Goal: Information Seeking & Learning: Check status

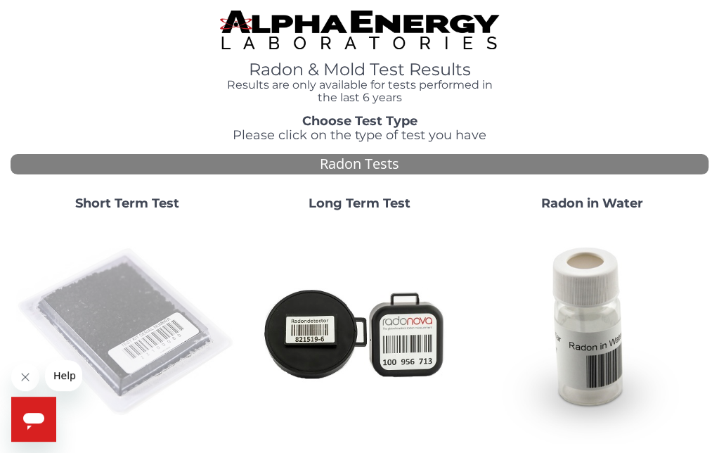
click at [109, 286] on img at bounding box center [126, 331] width 221 height 221
click at [153, 309] on img at bounding box center [126, 331] width 221 height 221
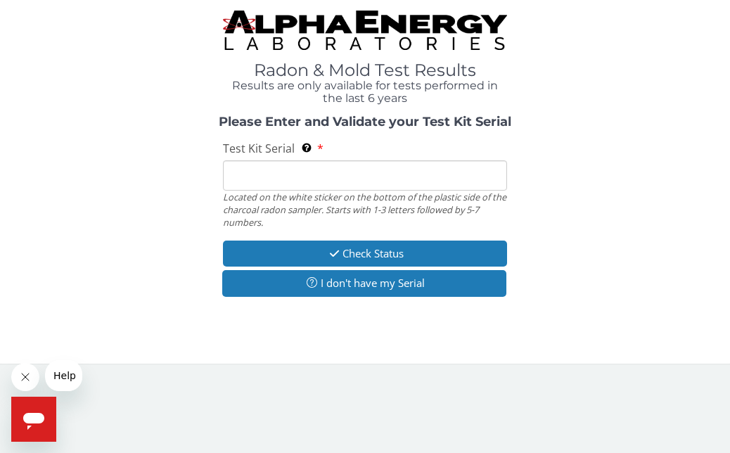
click at [292, 169] on input "Test Kit Serial Located on the white sticker on the bottom of the plastic side …" at bounding box center [364, 175] width 283 height 30
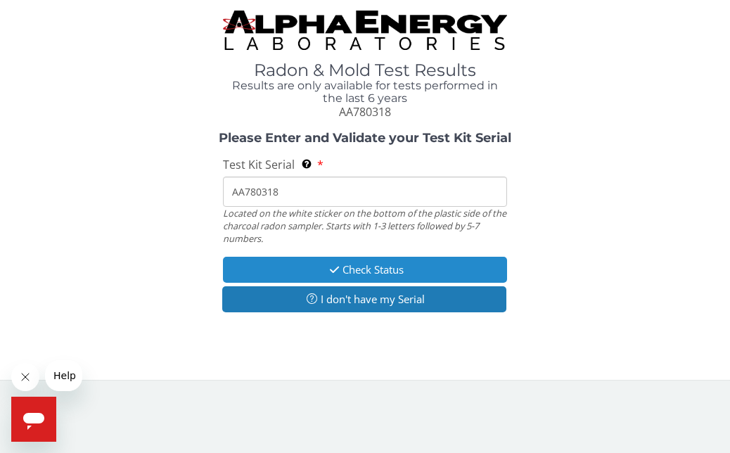
type input "AA780318"
click at [335, 271] on icon "button" at bounding box center [334, 269] width 16 height 11
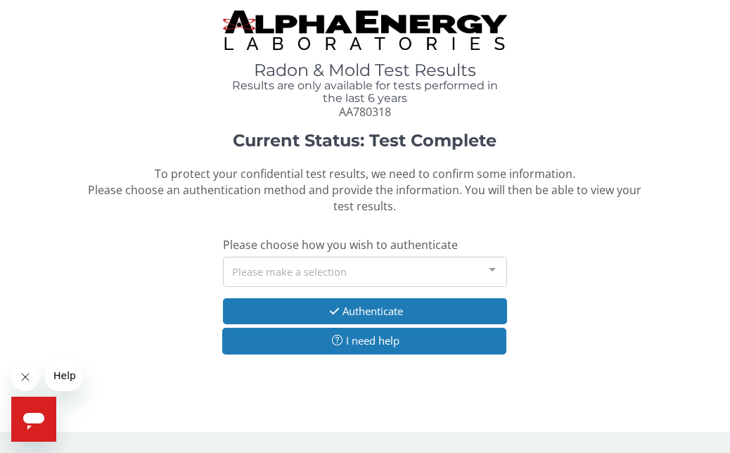
click at [494, 271] on div at bounding box center [492, 270] width 28 height 27
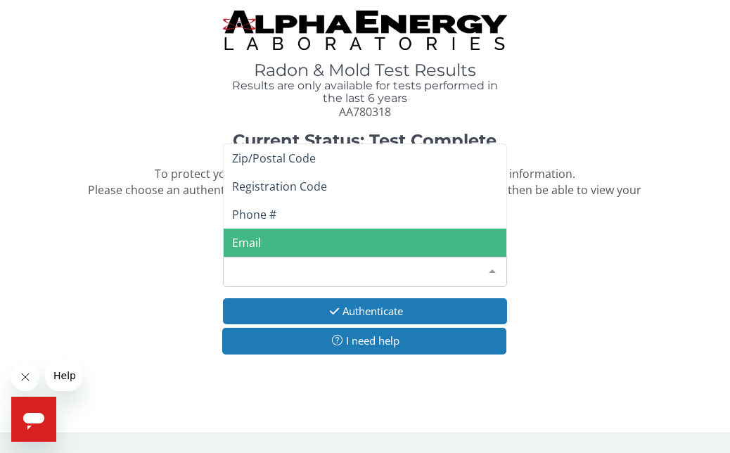
click at [313, 245] on span "Email" at bounding box center [365, 243] width 282 height 28
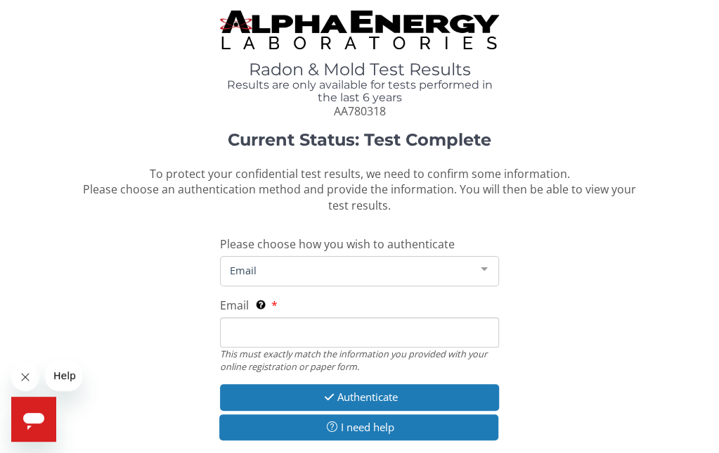
click at [294, 344] on input "Email This must exactly match the information you provided with your online reg…" at bounding box center [359, 332] width 279 height 30
type input "[PERSON_NAME][EMAIL_ADDRESS][DOMAIN_NAME]"
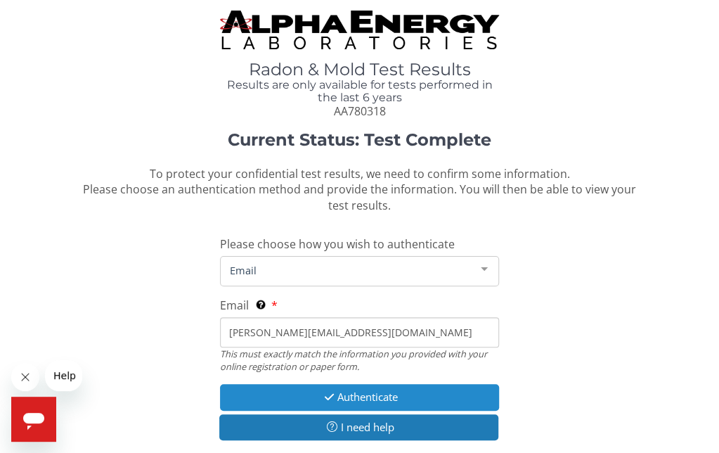
click at [319, 390] on button "Authenticate" at bounding box center [359, 397] width 279 height 26
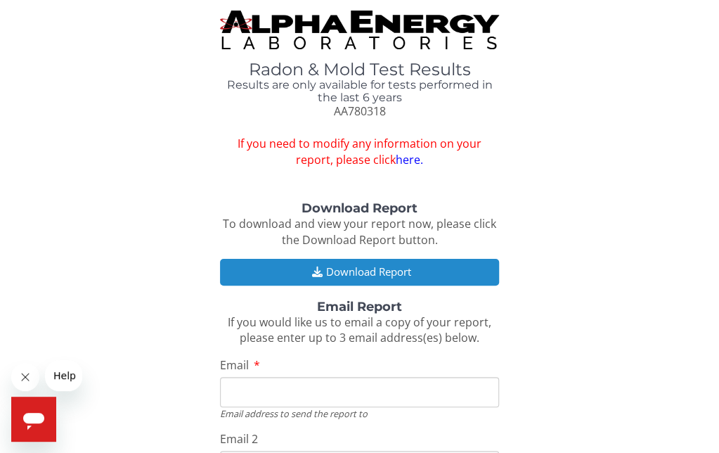
click at [301, 271] on button "Download Report" at bounding box center [359, 272] width 279 height 26
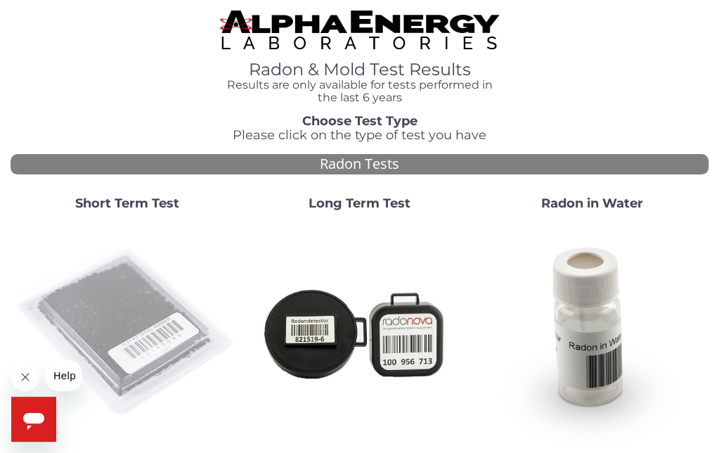
click at [159, 340] on img at bounding box center [126, 331] width 221 height 221
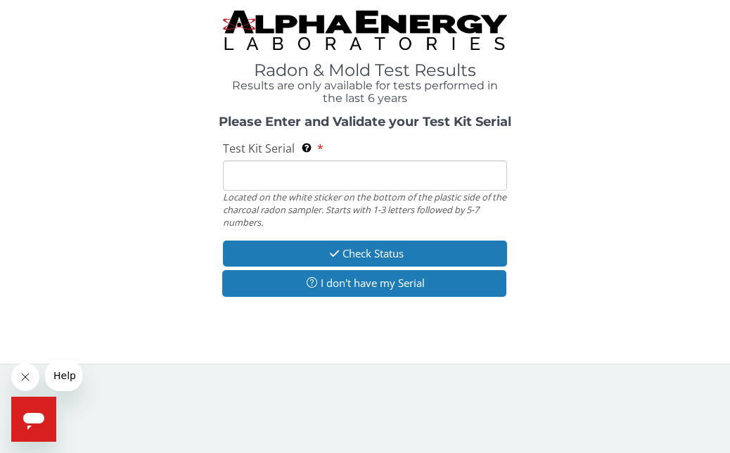
click at [252, 166] on input "Test Kit Serial Located on the white sticker on the bottom of the plastic side …" at bounding box center [364, 175] width 283 height 30
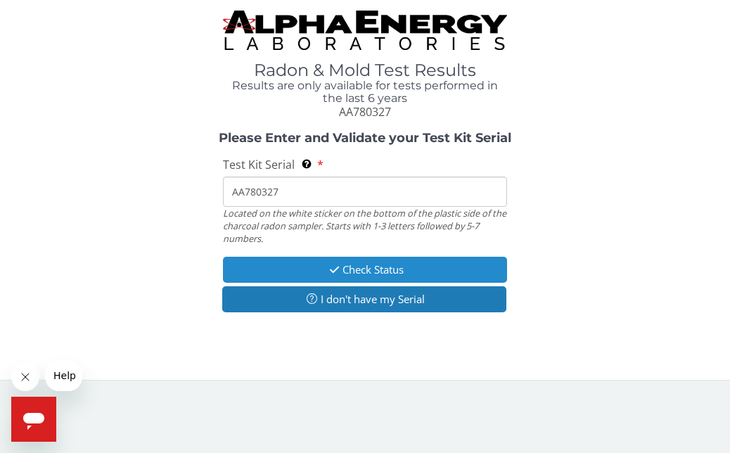
type input "AA780327"
click at [271, 271] on button "Check Status" at bounding box center [364, 270] width 283 height 26
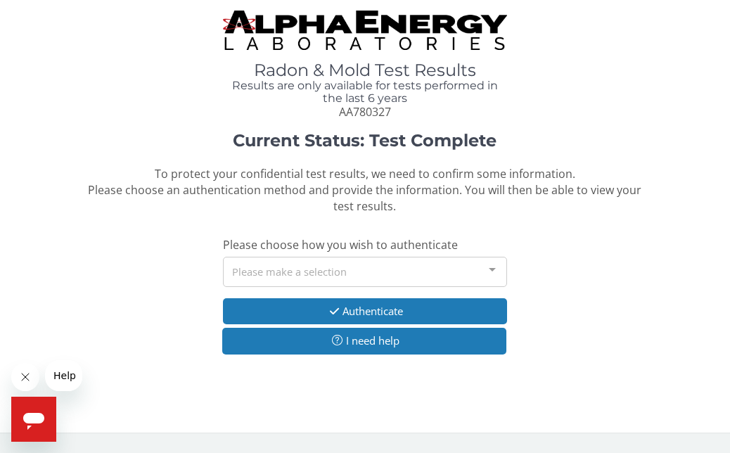
click at [492, 267] on div at bounding box center [492, 270] width 28 height 27
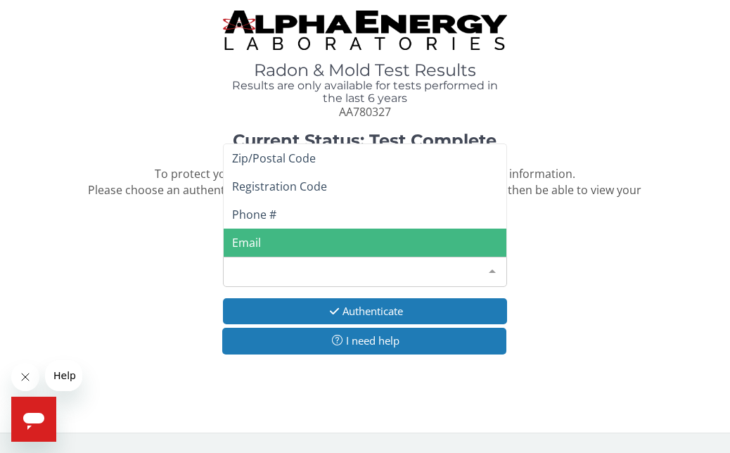
click at [281, 240] on span "Email" at bounding box center [365, 243] width 282 height 28
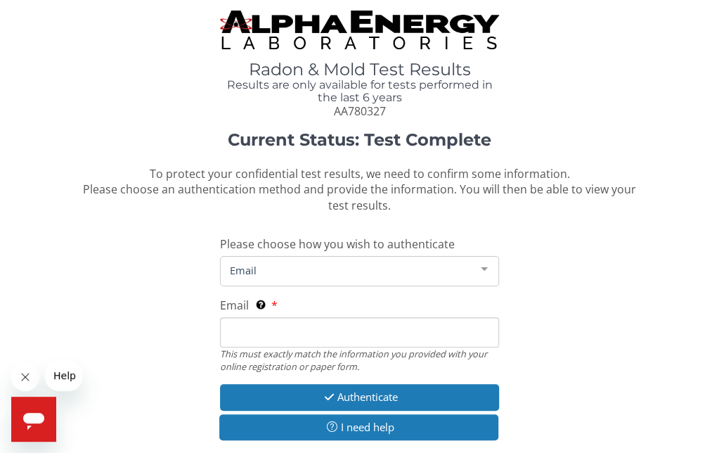
click at [289, 332] on input "Email This must exactly match the information you provided with your online reg…" at bounding box center [359, 332] width 279 height 30
type input "[PERSON_NAME][EMAIL_ADDRESS][DOMAIN_NAME]"
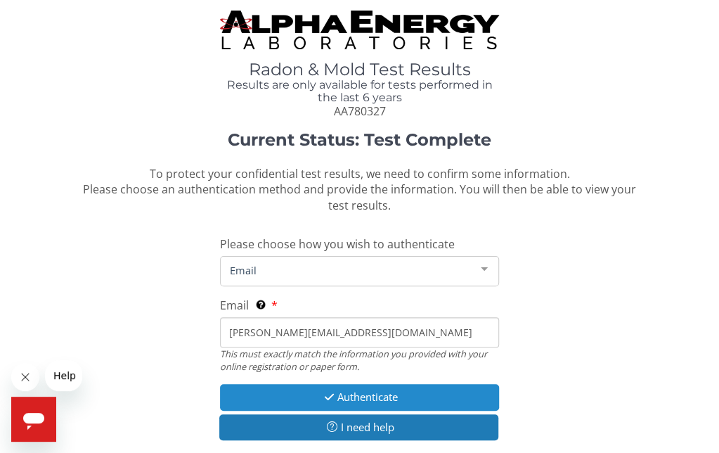
click at [311, 402] on button "Authenticate" at bounding box center [359, 397] width 279 height 26
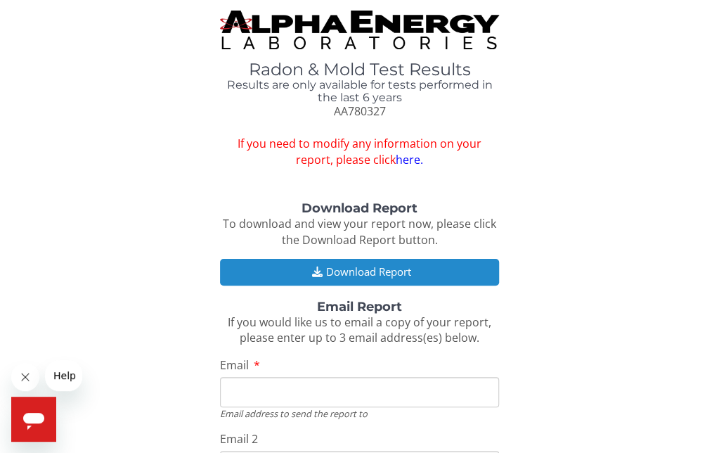
click at [337, 266] on button "Download Report" at bounding box center [359, 272] width 279 height 26
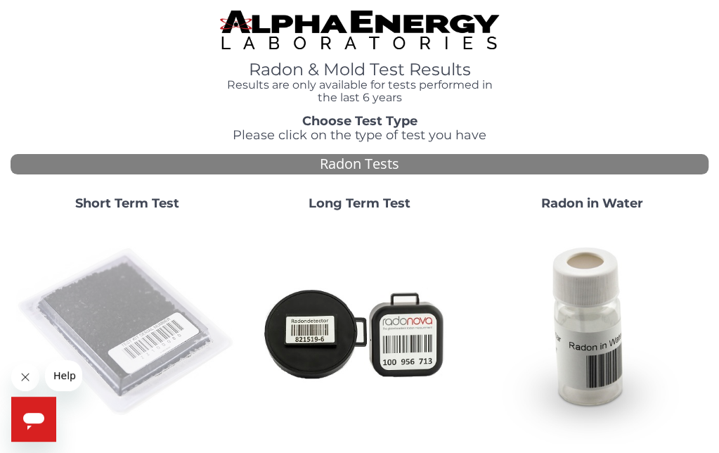
click at [133, 291] on img at bounding box center [126, 331] width 221 height 221
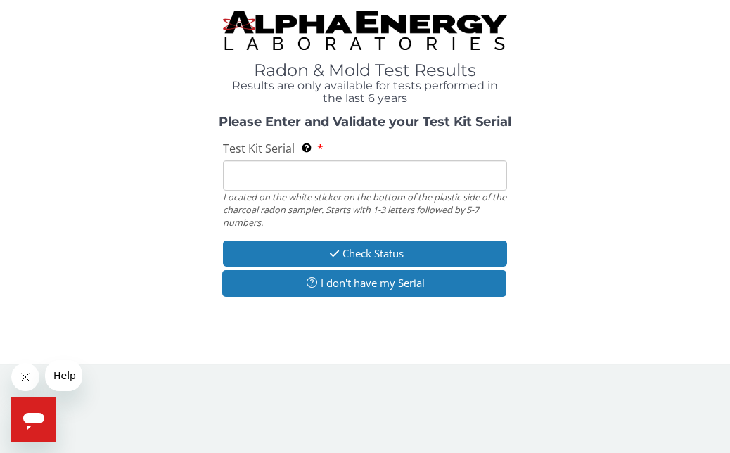
click at [231, 172] on input "Test Kit Serial Located on the white sticker on the bottom of the plastic side …" at bounding box center [364, 175] width 283 height 30
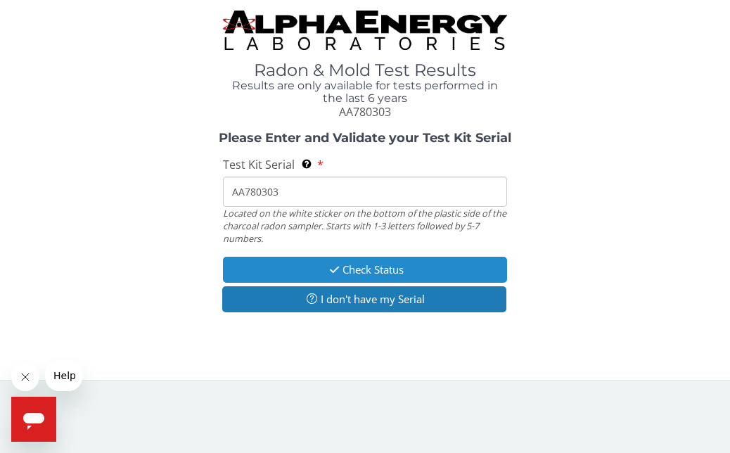
type input "AA780303"
click at [289, 262] on button "Check Status" at bounding box center [364, 270] width 283 height 26
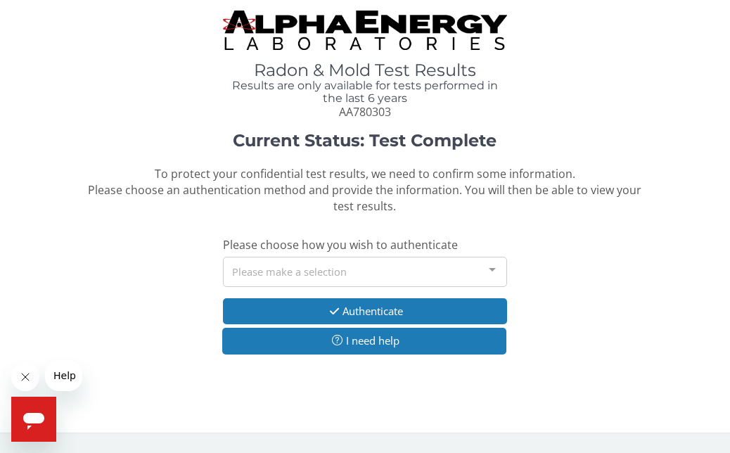
click at [492, 274] on div at bounding box center [492, 270] width 28 height 27
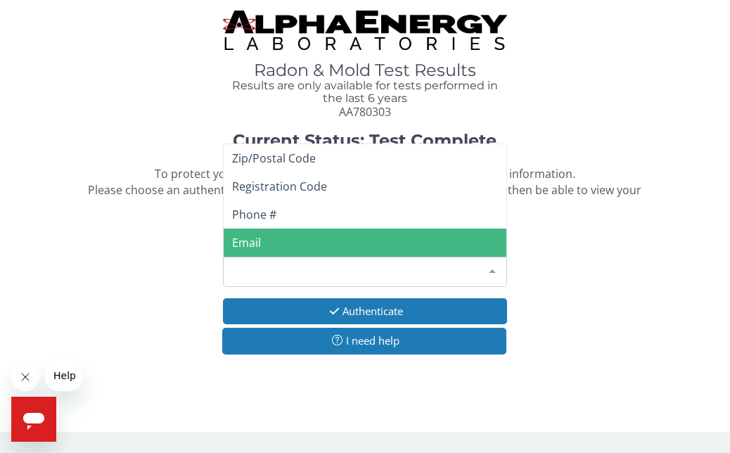
click at [352, 240] on span "Email" at bounding box center [365, 243] width 282 height 28
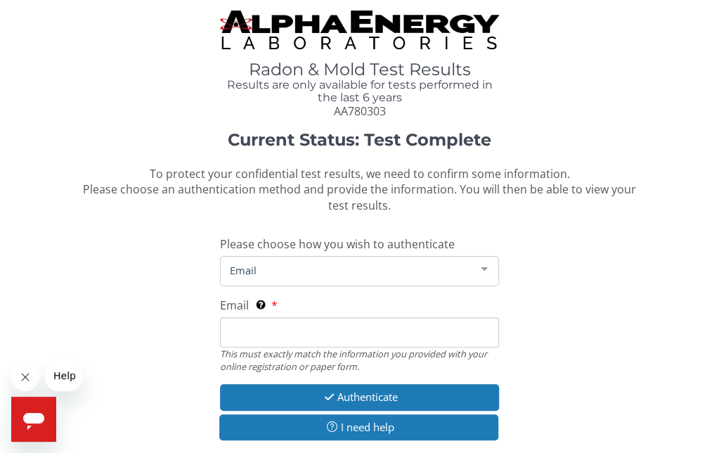
click at [297, 331] on input "Email This must exactly match the information you provided with your online reg…" at bounding box center [359, 332] width 279 height 30
type input "[PERSON_NAME][EMAIL_ADDRESS][DOMAIN_NAME]"
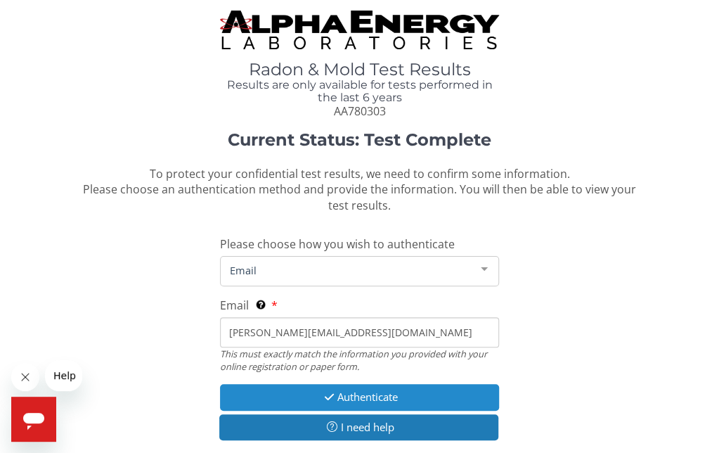
click at [312, 387] on button "Authenticate" at bounding box center [359, 397] width 279 height 26
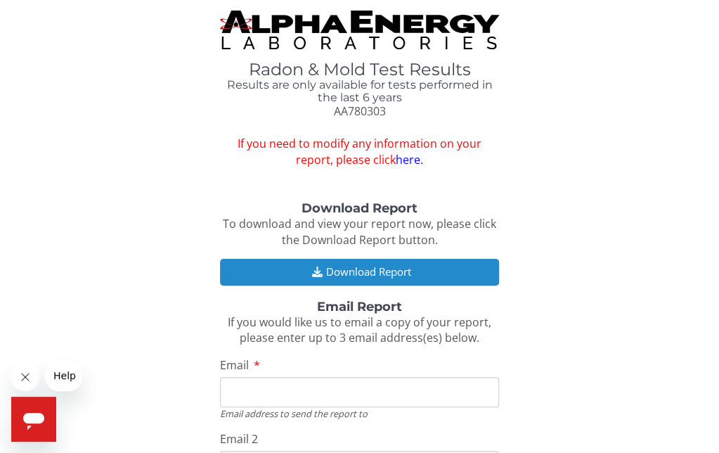
click at [294, 270] on button "Download Report" at bounding box center [359, 272] width 279 height 26
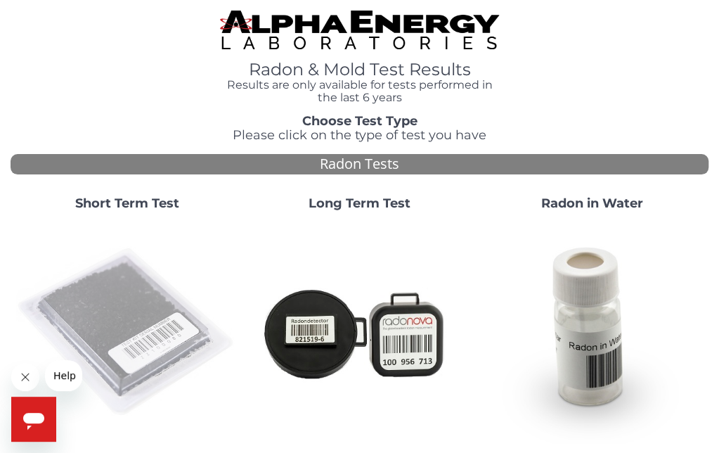
click at [130, 306] on img at bounding box center [126, 331] width 221 height 221
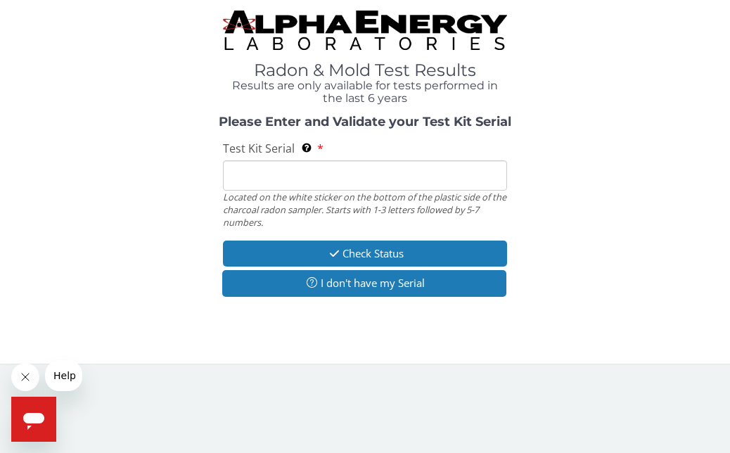
click at [239, 175] on input "Test Kit Serial Located on the white sticker on the bottom of the plastic side …" at bounding box center [364, 175] width 283 height 30
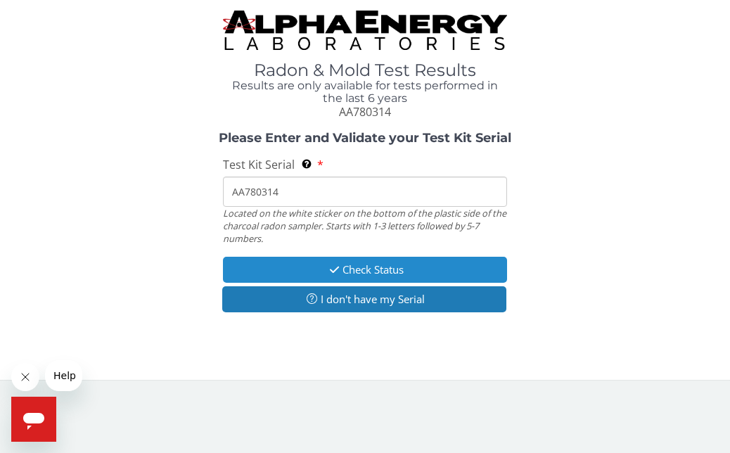
type input "AA780314"
click at [290, 262] on button "Check Status" at bounding box center [364, 270] width 283 height 26
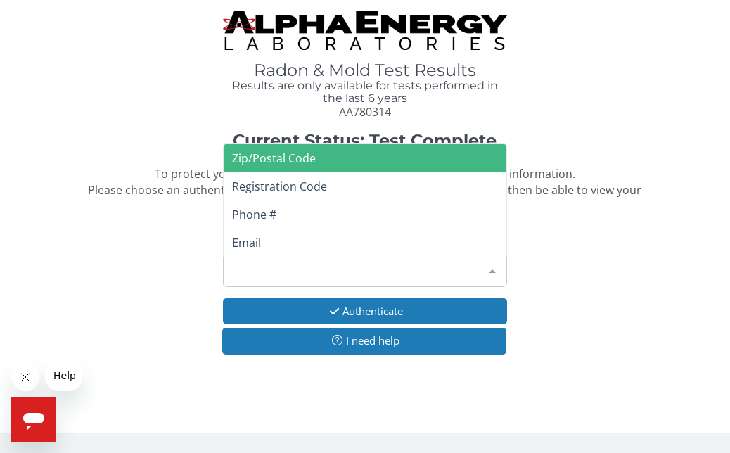
click at [490, 266] on div at bounding box center [492, 270] width 28 height 27
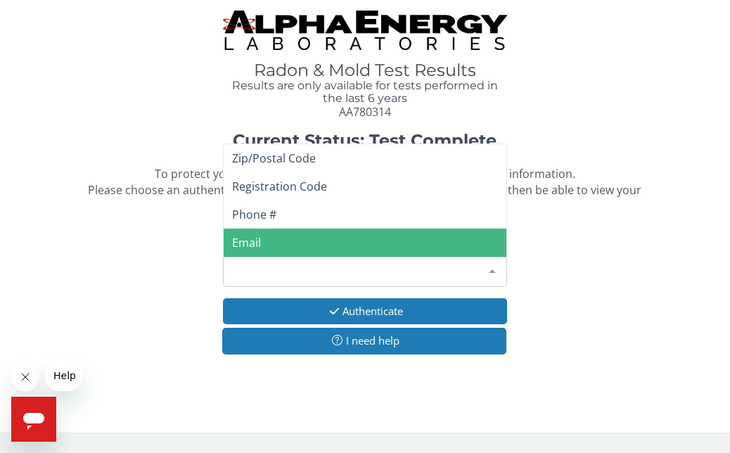
click at [266, 236] on span "Email" at bounding box center [365, 243] width 282 height 28
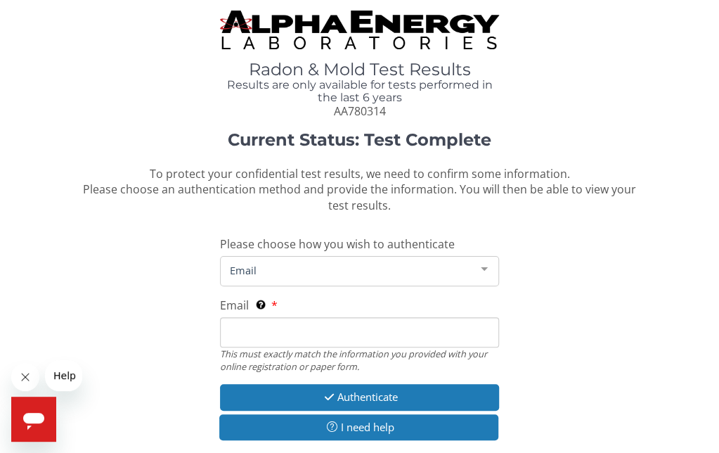
click at [345, 328] on input "Email This must exactly match the information you provided with your online reg…" at bounding box center [359, 332] width 279 height 30
type input "[PERSON_NAME][EMAIL_ADDRESS][DOMAIN_NAME]"
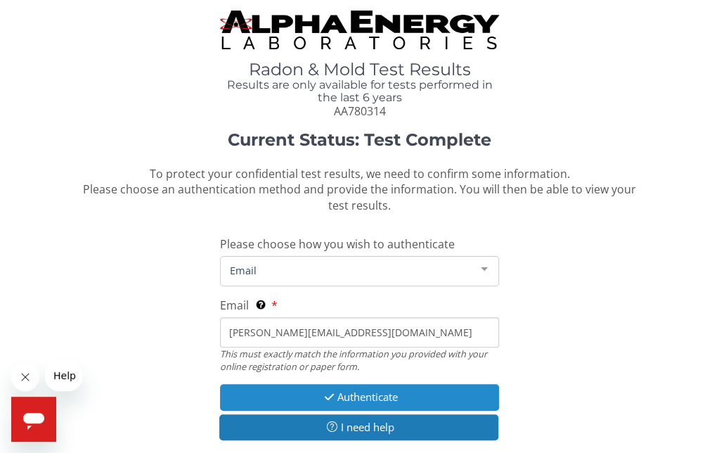
click at [346, 394] on button "Authenticate" at bounding box center [359, 397] width 279 height 26
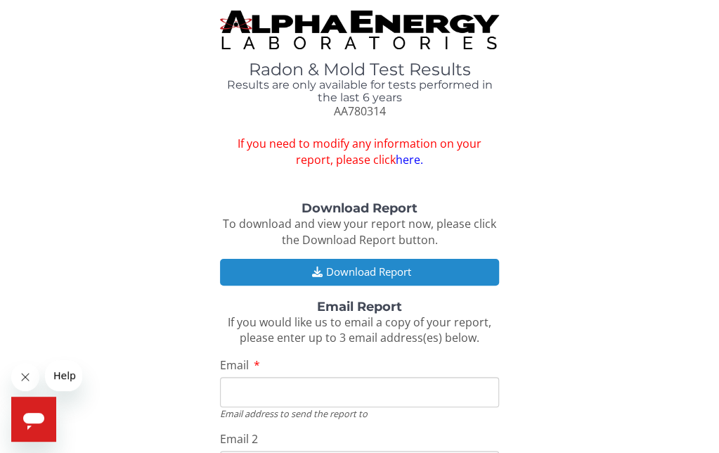
click at [336, 264] on button "Download Report" at bounding box center [359, 272] width 279 height 26
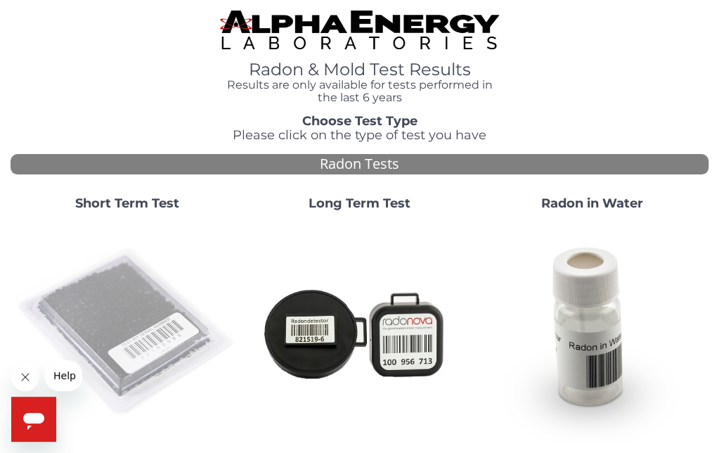
click at [130, 290] on img at bounding box center [126, 331] width 221 height 221
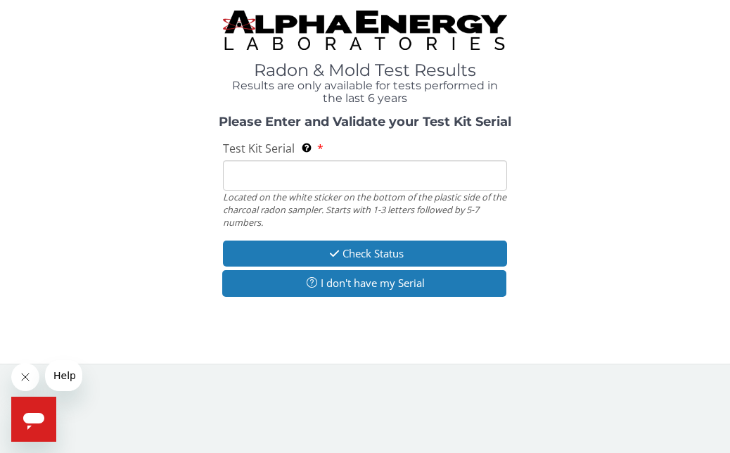
click at [231, 170] on input "Test Kit Serial Located on the white sticker on the bottom of the plastic side …" at bounding box center [364, 175] width 283 height 30
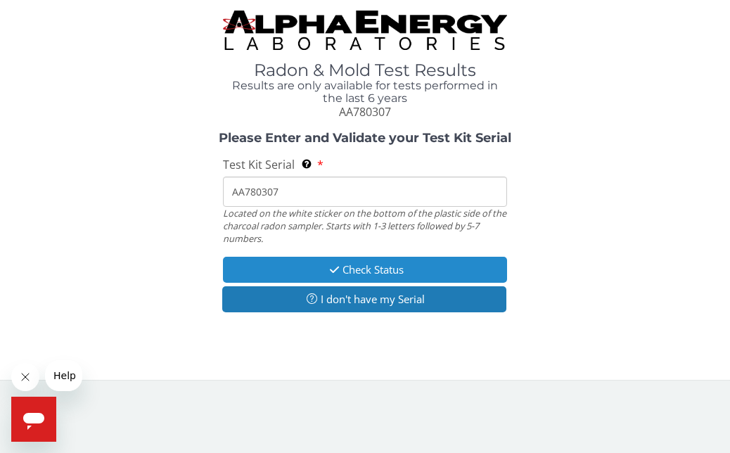
type input "AA780307"
click at [310, 271] on button "Check Status" at bounding box center [364, 270] width 283 height 26
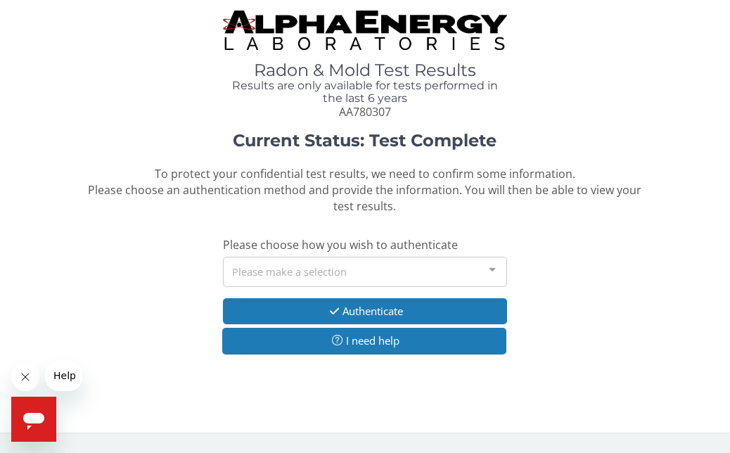
click at [496, 268] on div at bounding box center [492, 270] width 28 height 27
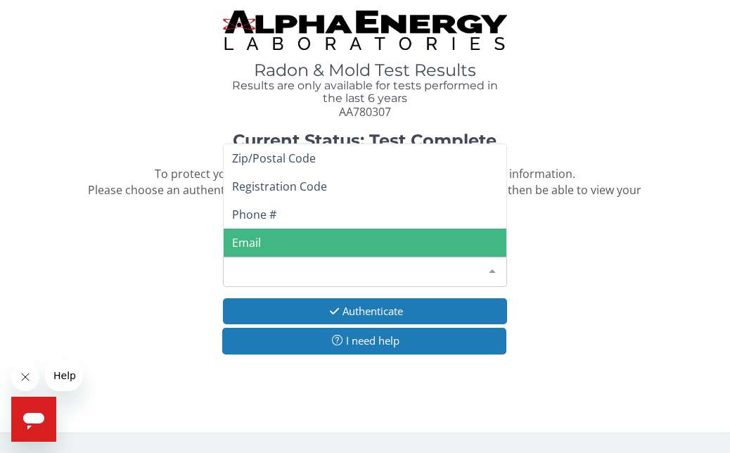
click at [292, 231] on span "Email" at bounding box center [365, 243] width 282 height 28
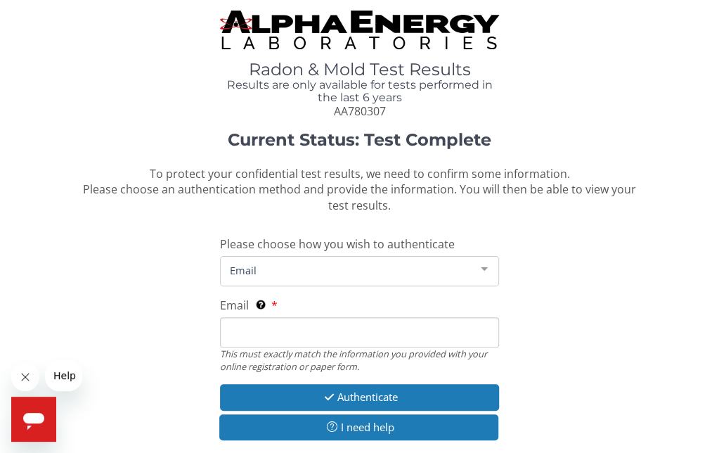
click at [304, 321] on input "Email This must exactly match the information you provided with your online reg…" at bounding box center [359, 332] width 279 height 30
type input "[PERSON_NAME][EMAIL_ADDRESS][DOMAIN_NAME]"
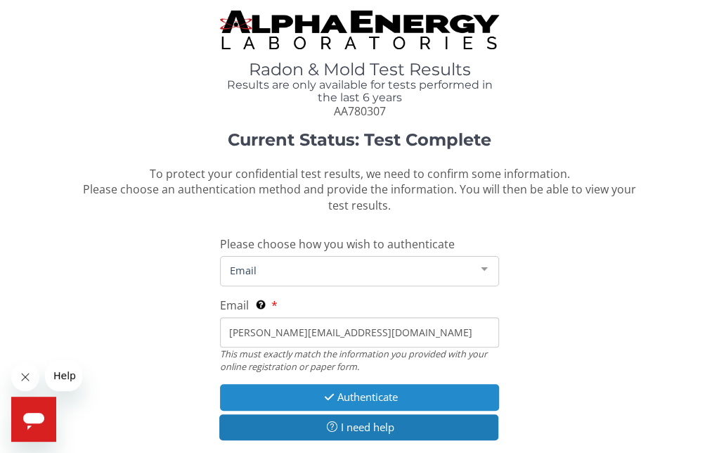
click at [321, 399] on icon "button" at bounding box center [329, 397] width 16 height 11
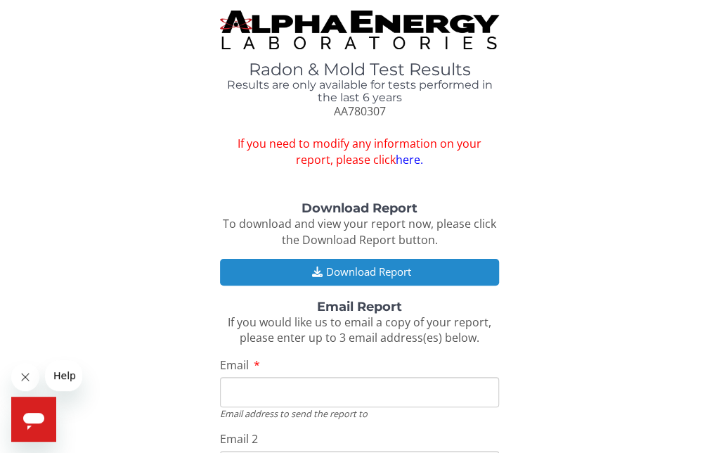
click at [295, 266] on button "Download Report" at bounding box center [359, 272] width 279 height 26
